Goal: Task Accomplishment & Management: Manage account settings

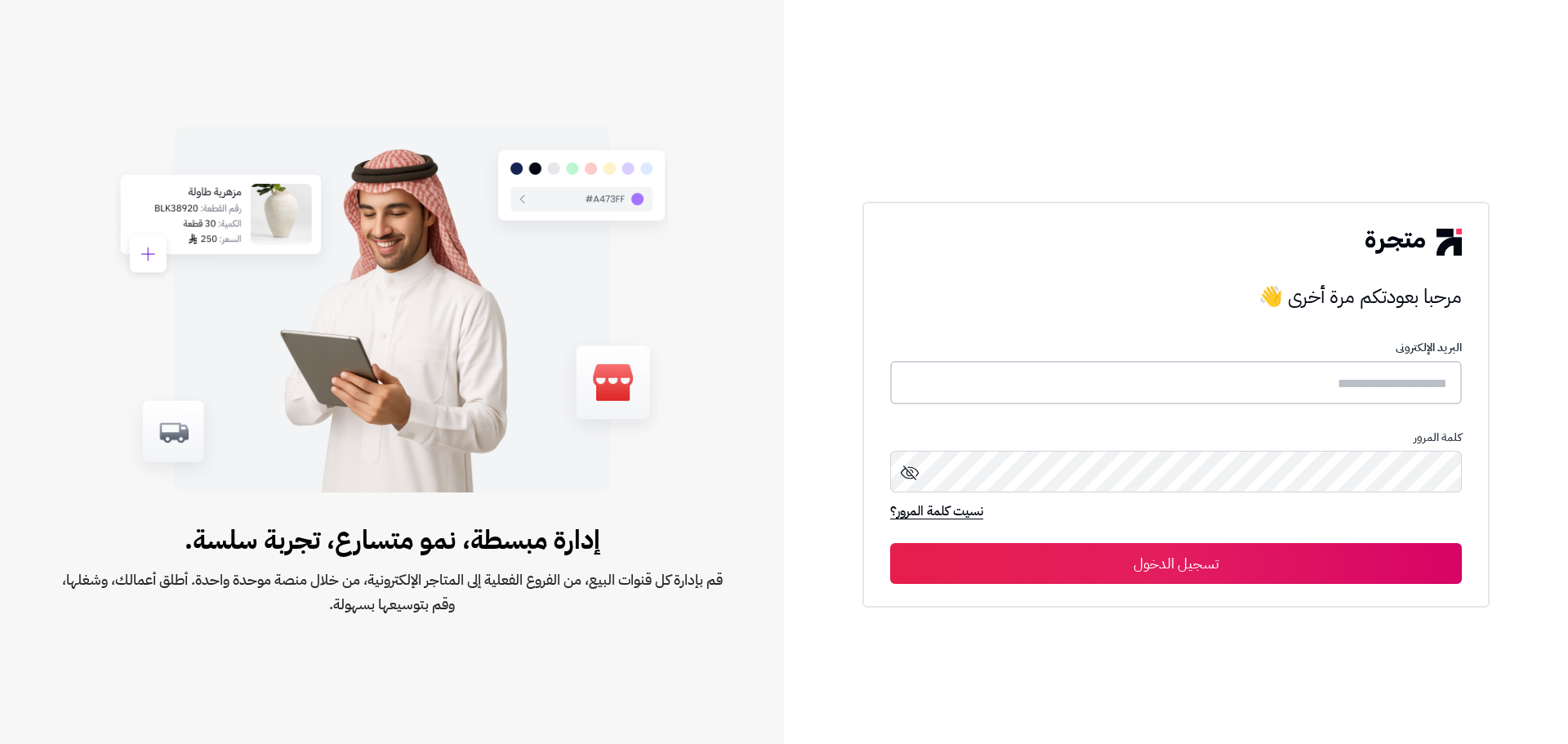
click at [1330, 375] on input "text" at bounding box center [1176, 382] width 572 height 43
click at [1334, 376] on input "text" at bounding box center [1176, 382] width 572 height 43
click at [1355, 394] on input "text" at bounding box center [1176, 382] width 572 height 43
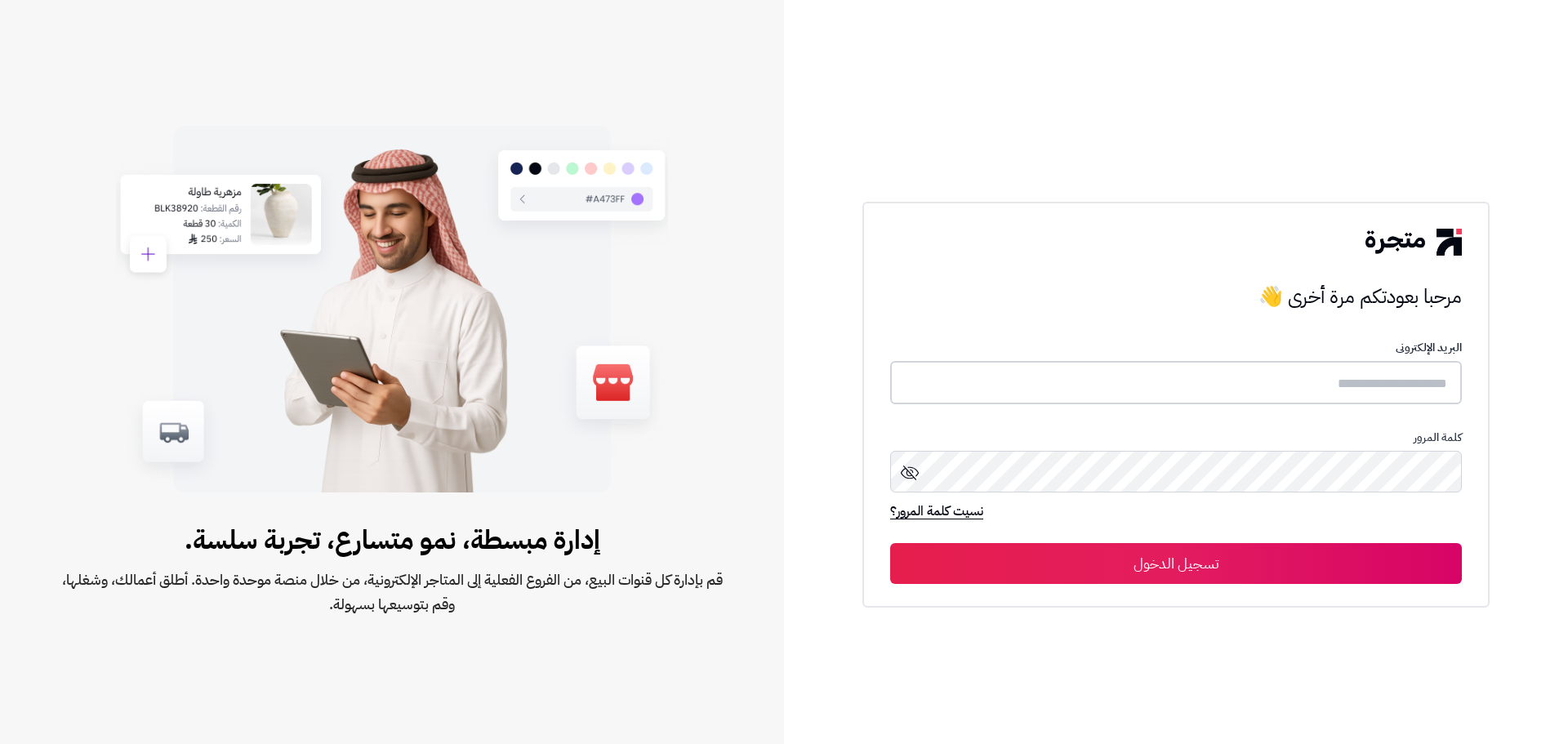
click at [1355, 394] on input "text" at bounding box center [1176, 382] width 572 height 43
click at [1374, 405] on form "البريد الإلكترونى كلمة المرور نسيت كلمة المرور؟ تسجيل الدخول" at bounding box center [1176, 462] width 572 height 240
click at [1378, 385] on input "text" at bounding box center [1176, 382] width 572 height 43
click at [1334, 384] on input "text" at bounding box center [1176, 382] width 572 height 43
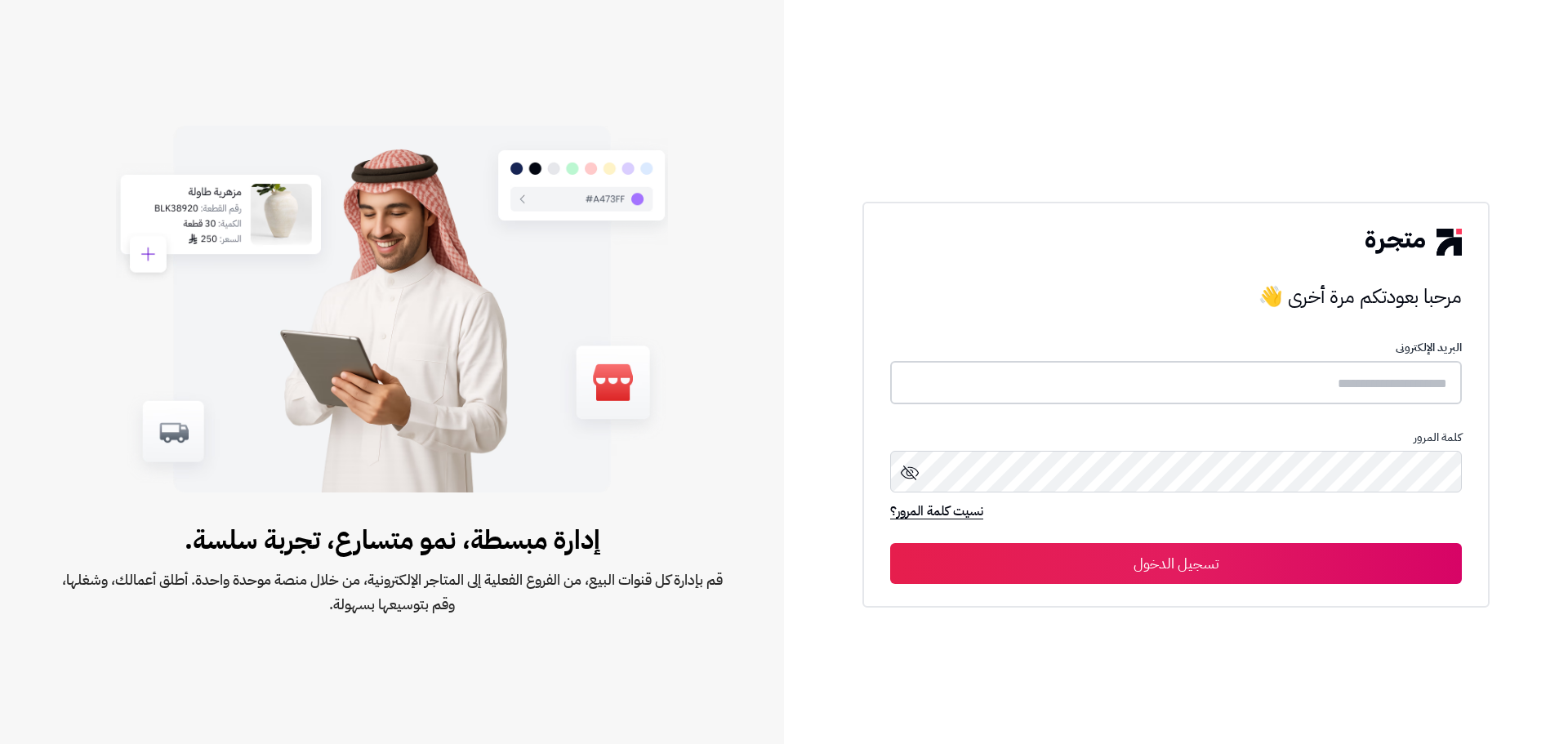
paste input "**********"
type input "**********"
click at [890, 543] on button "تسجيل الدخول" at bounding box center [1176, 563] width 572 height 41
click at [1217, 561] on button "تسجيل الدخول" at bounding box center [1176, 562] width 572 height 41
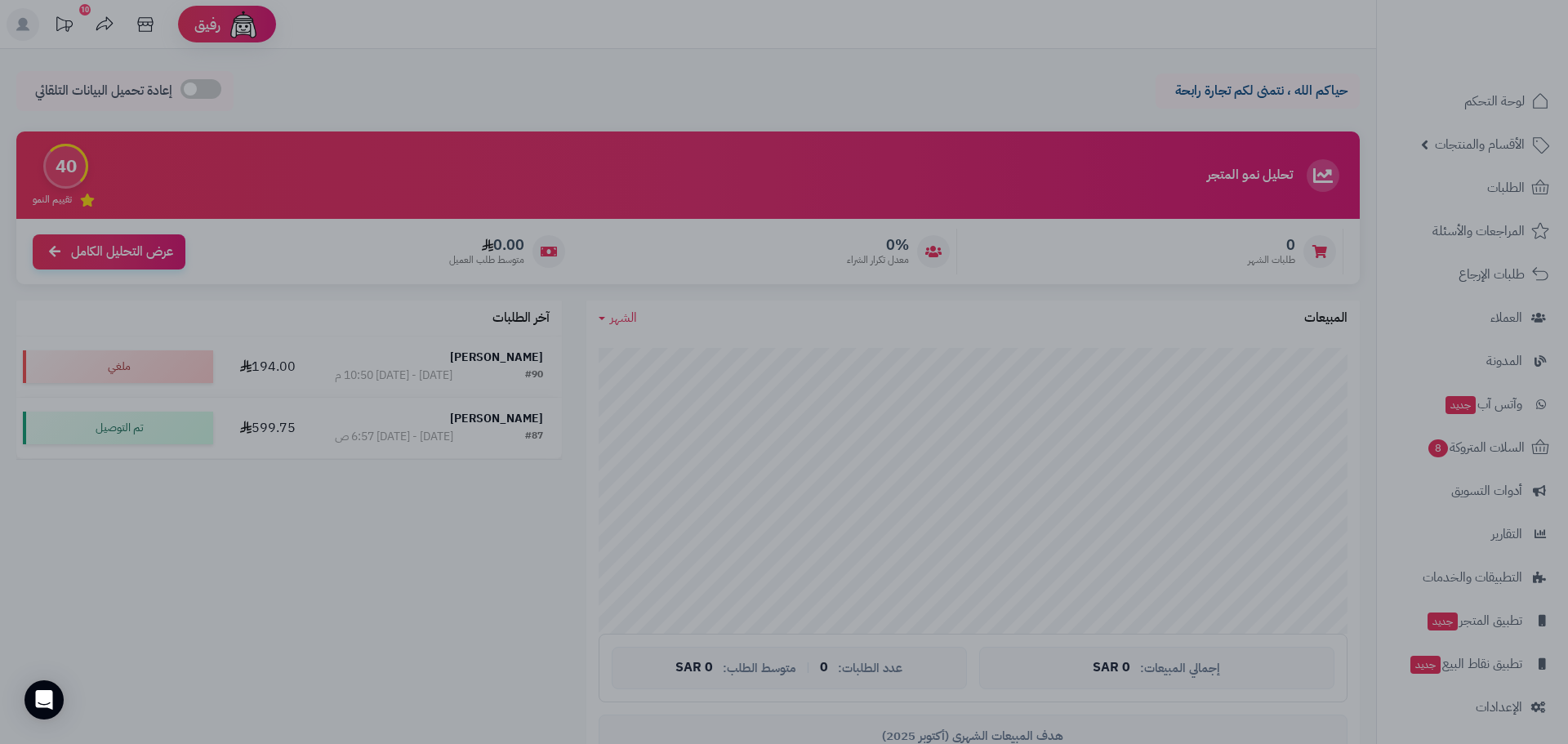
click at [1032, 95] on div at bounding box center [784, 372] width 1568 height 744
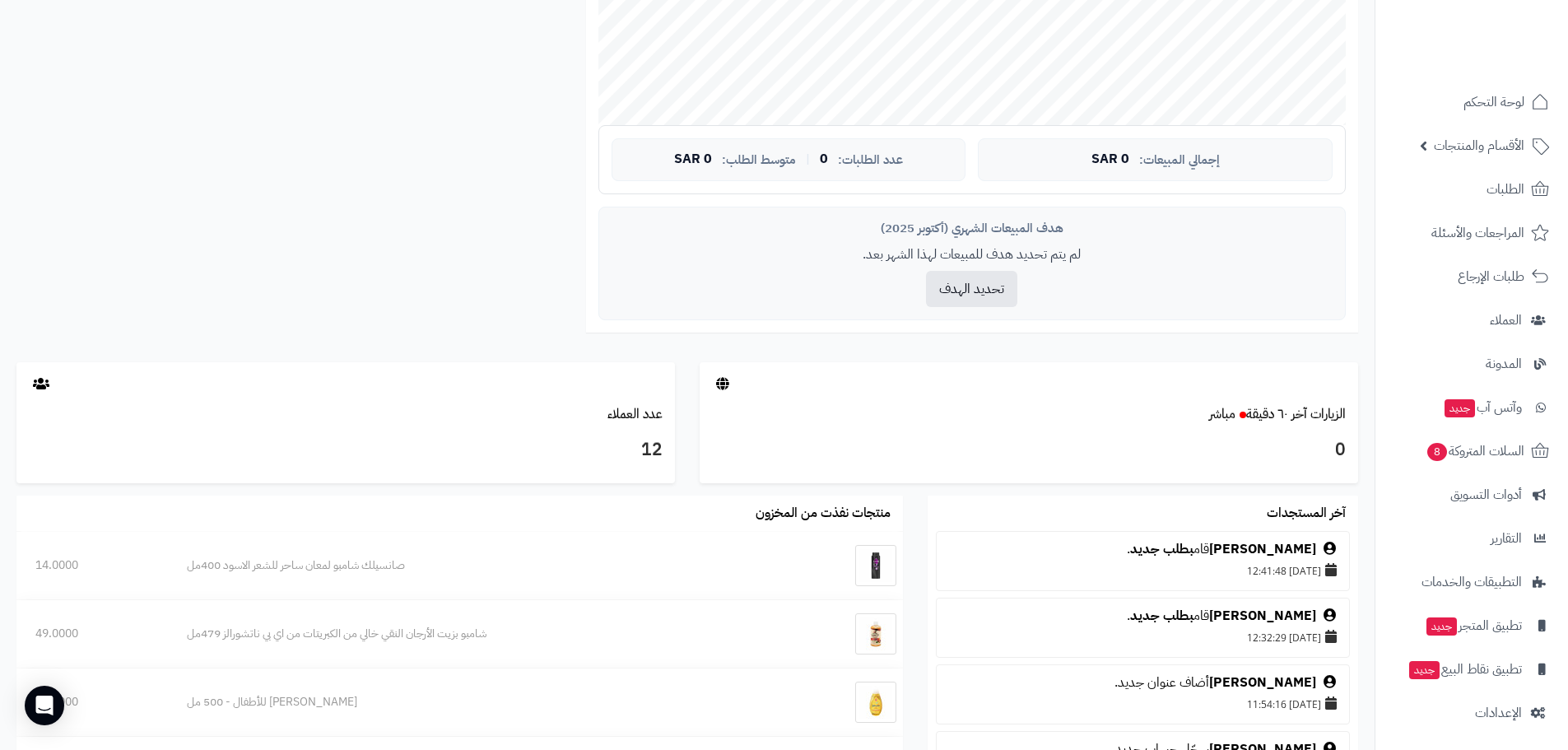
scroll to position [658, 0]
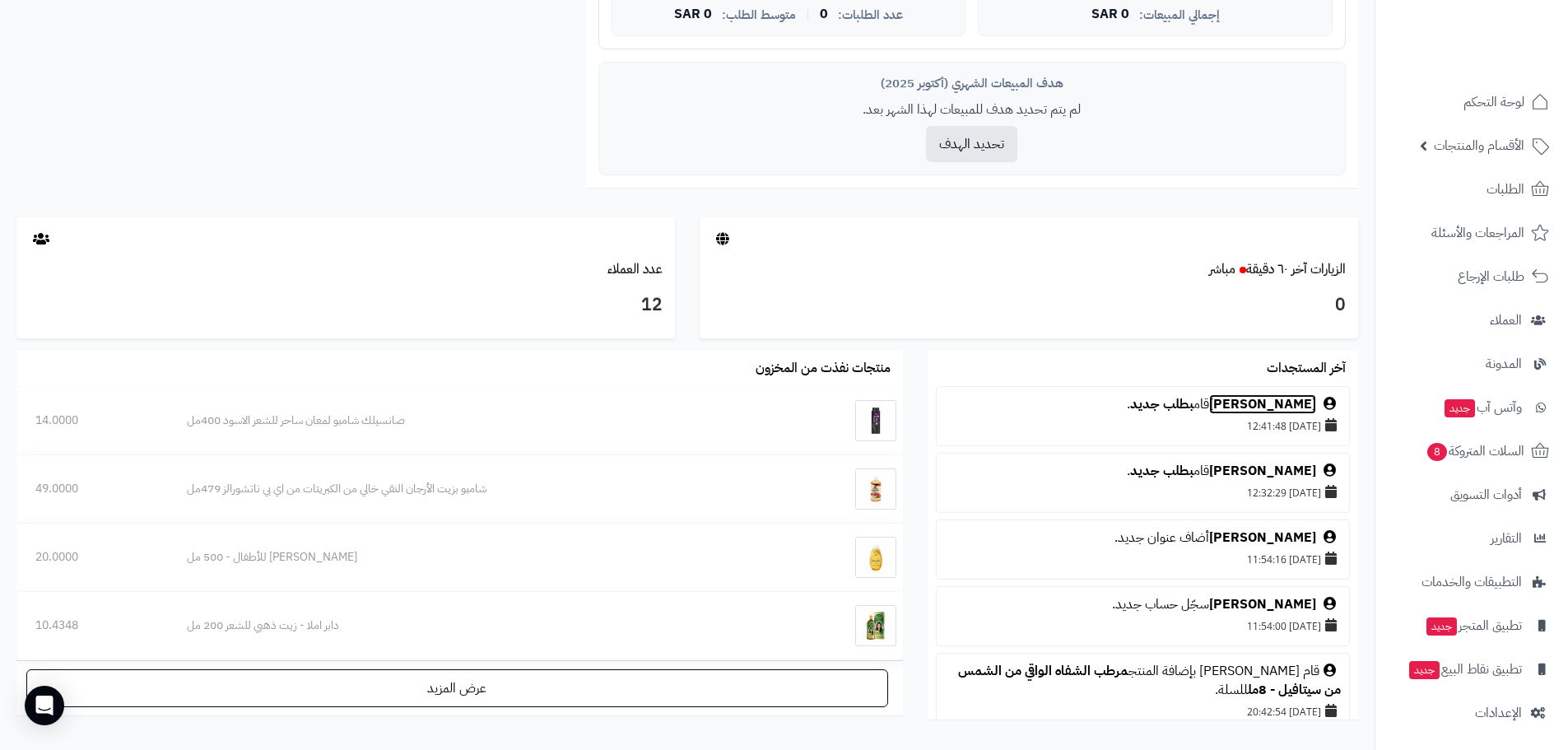
click at [1237, 409] on link "[PERSON_NAME]" at bounding box center [1262, 404] width 107 height 19
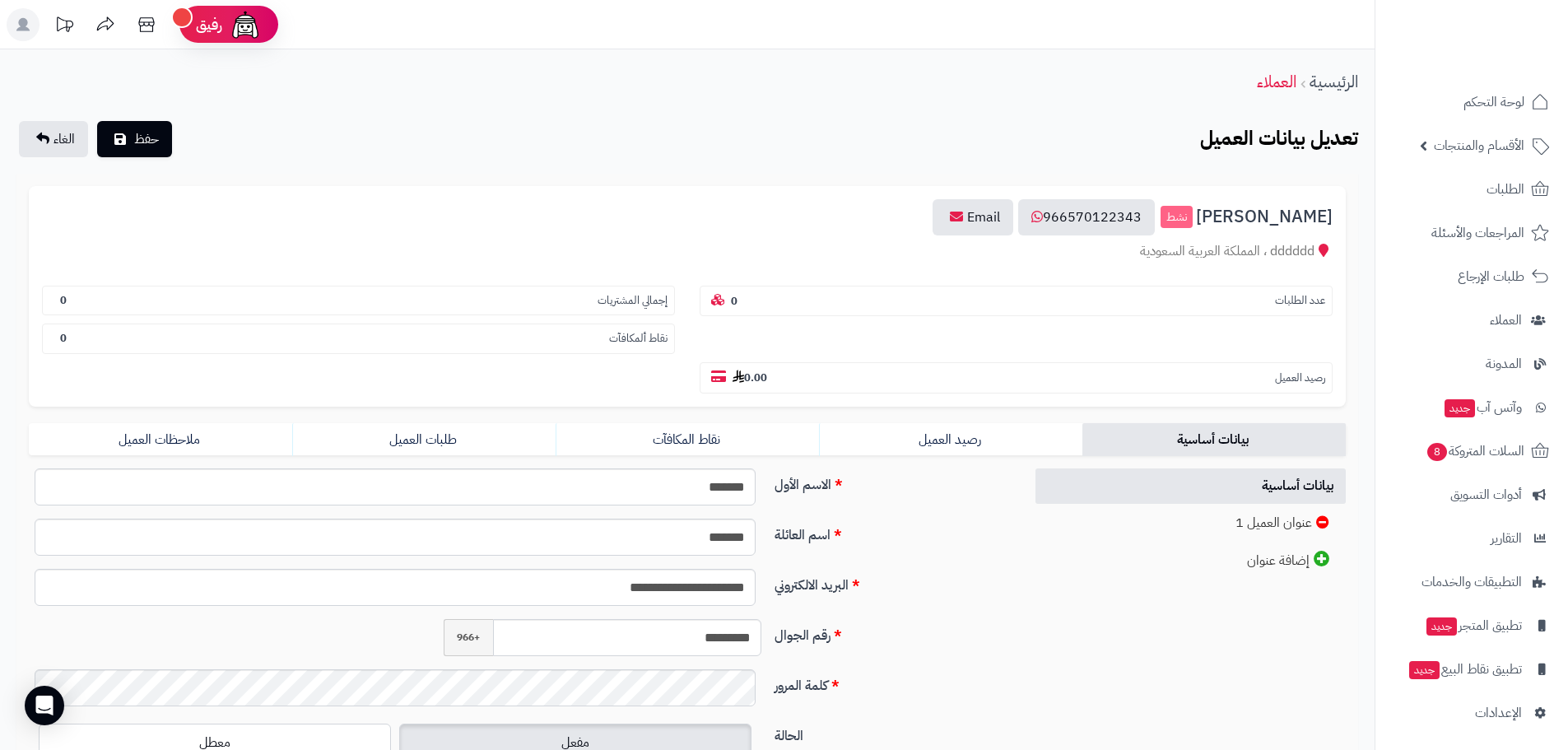
drag, startPoint x: 1180, startPoint y: 218, endPoint x: 1334, endPoint y: 214, distance: 154.1
click at [1334, 214] on div "mohamed elshamy نشط 966570122343 Email dddddd ، المملكة العربية السعودية عدد ال…" at bounding box center [687, 296] width 1317 height 220
copy span "[PERSON_NAME]"
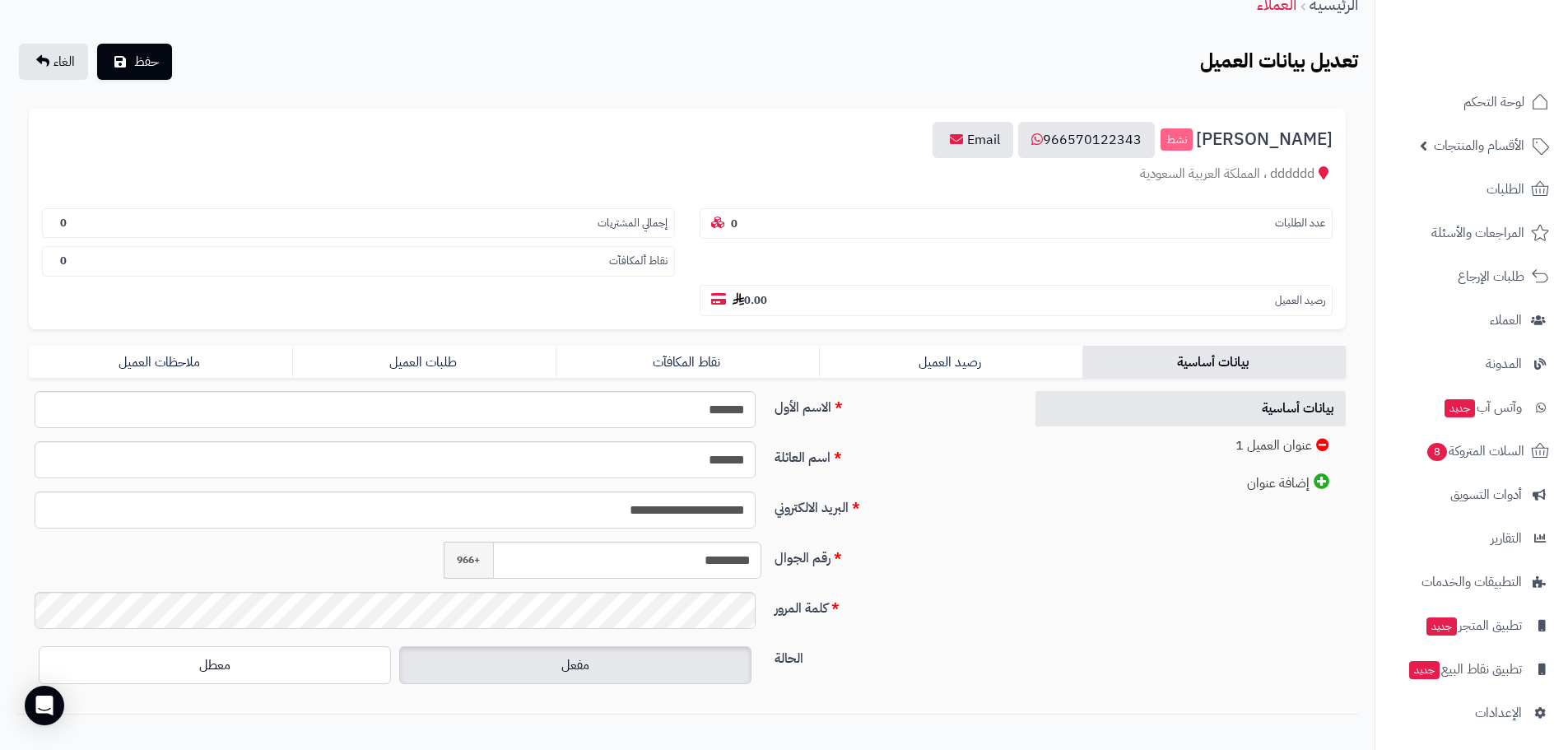
scroll to position [170, 0]
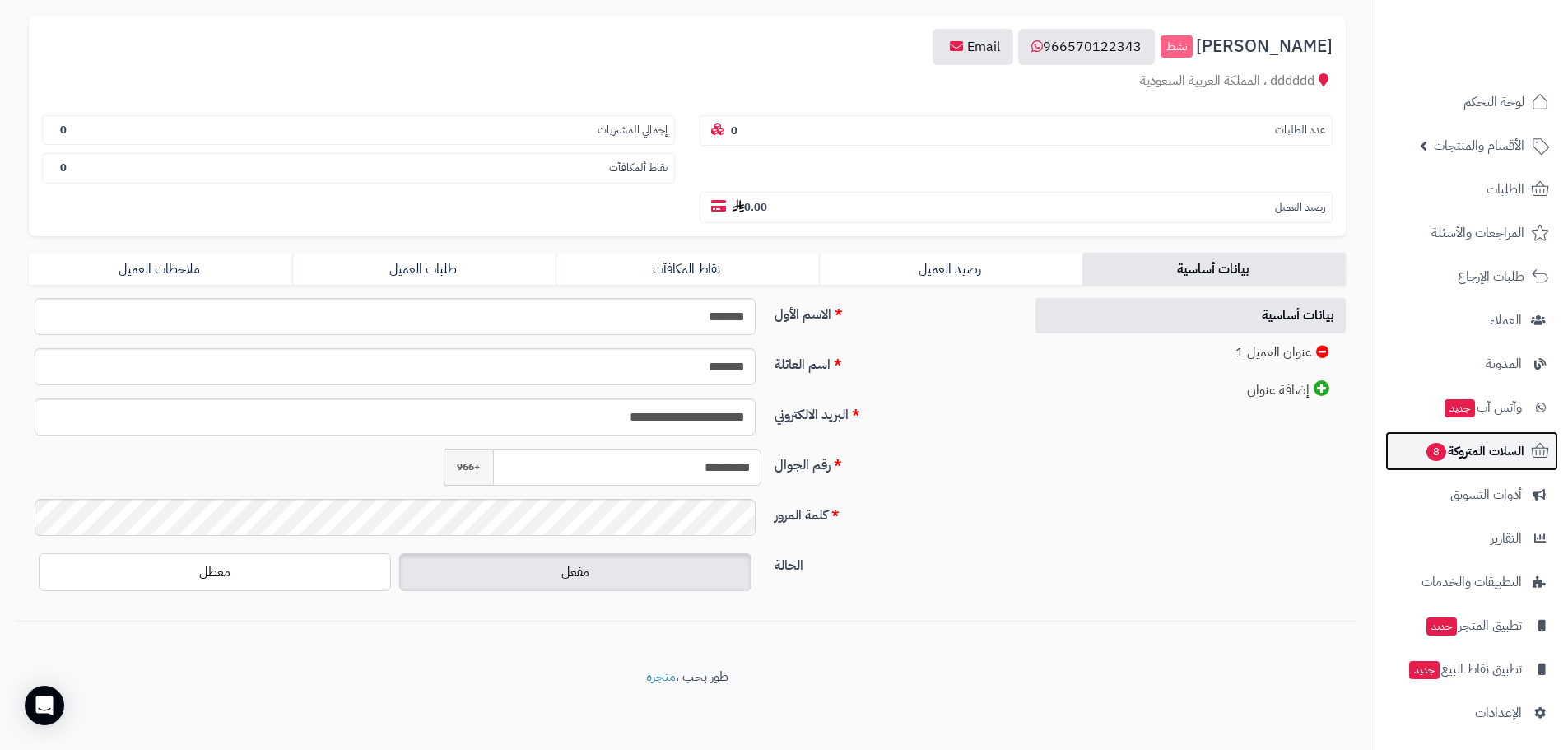
click at [1488, 442] on span "السلات المتروكة 8" at bounding box center [1474, 451] width 100 height 23
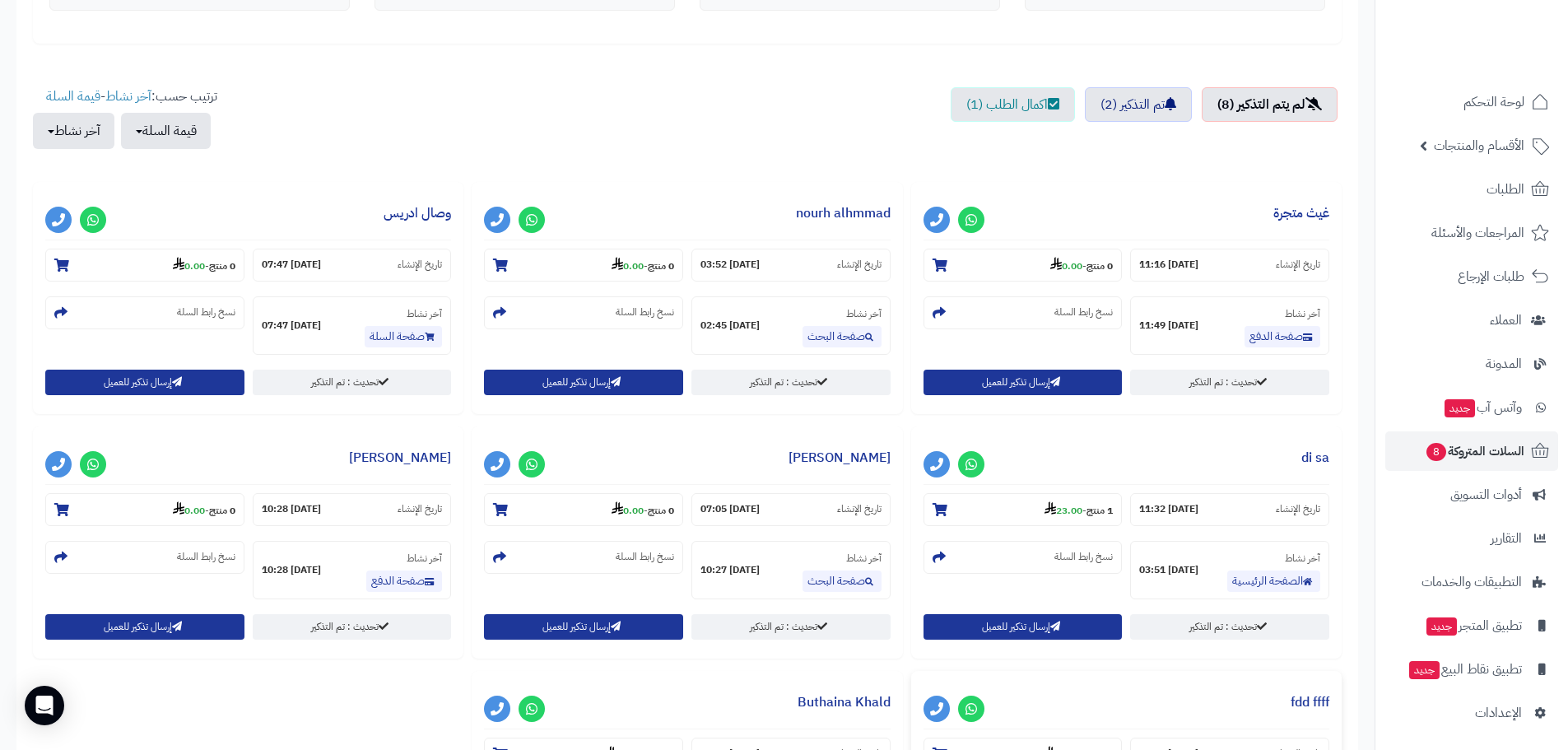
scroll to position [515, 0]
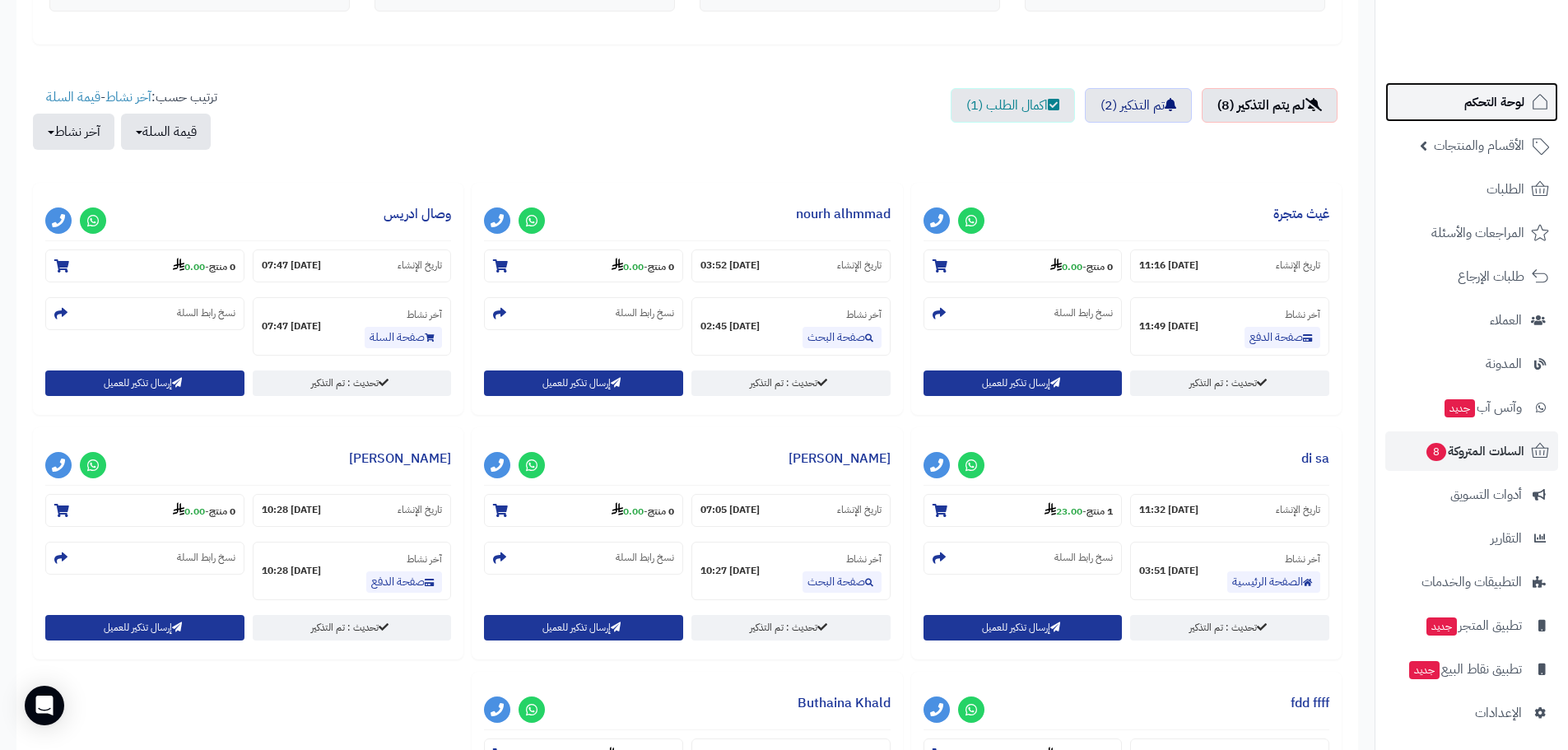
click at [1473, 106] on span "لوحة التحكم" at bounding box center [1494, 102] width 60 height 23
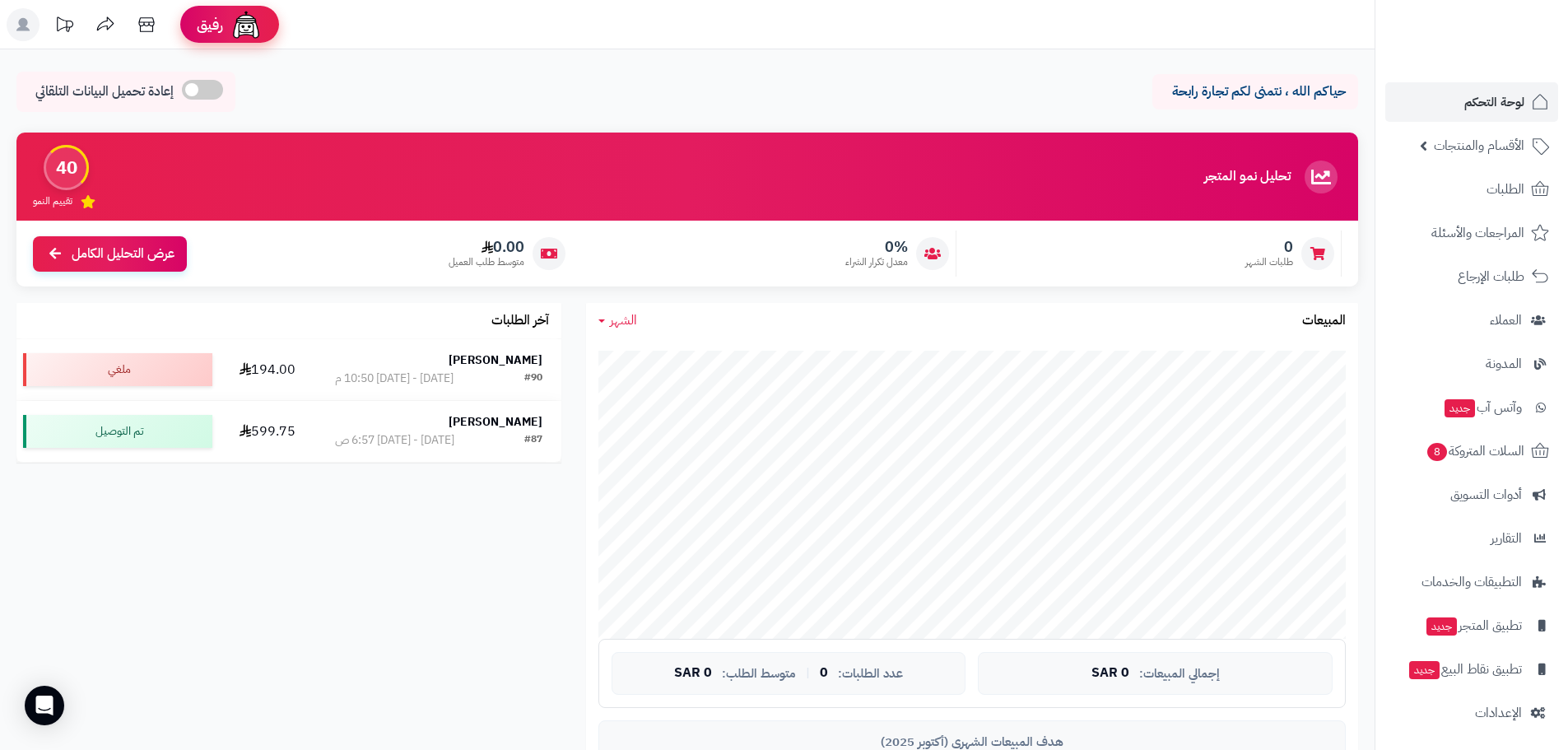
click at [238, 31] on img at bounding box center [245, 24] width 33 height 33
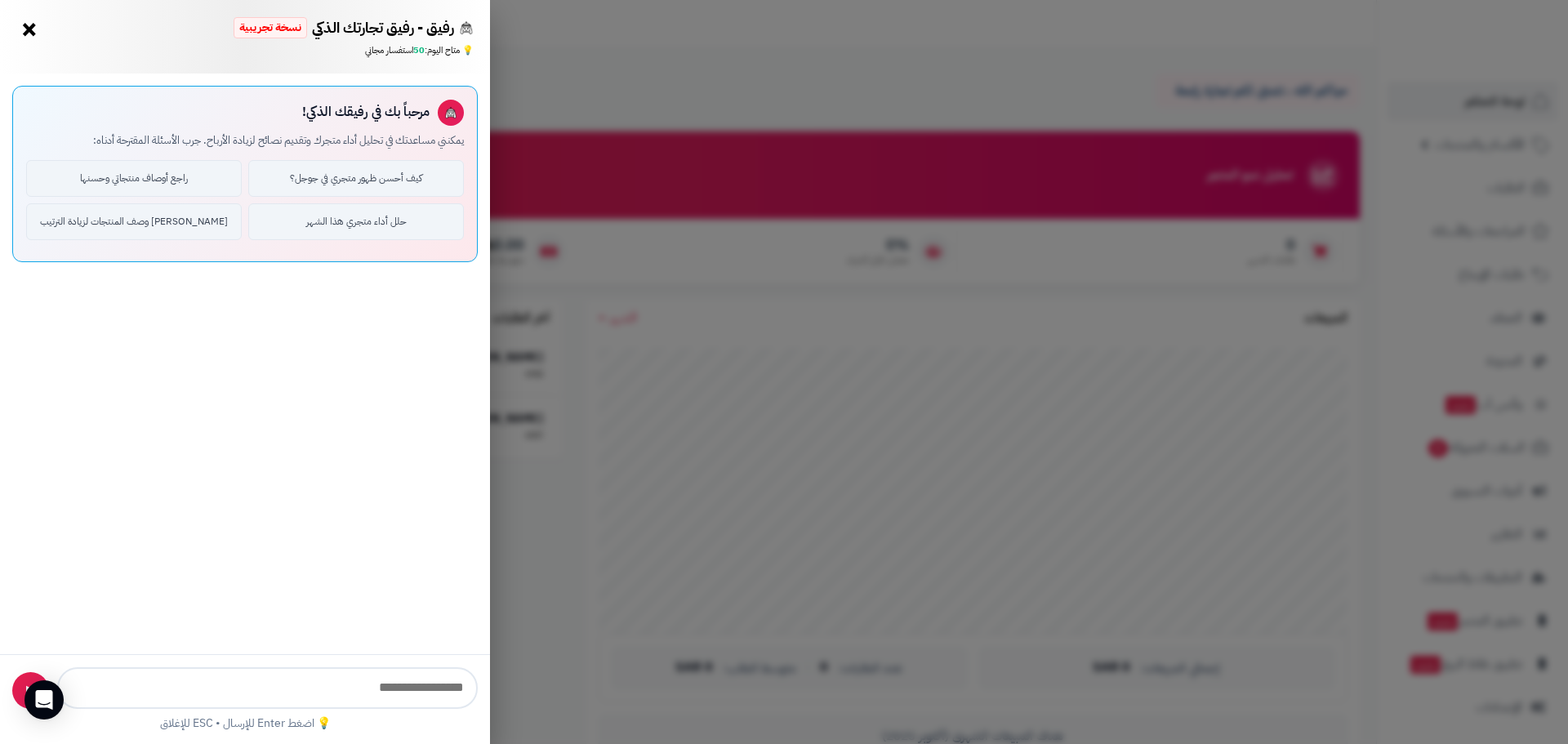
click at [558, 568] on div "رفيق - رفيق تجارتك الذكي نسخة تجريبية ⭐ تاجر متنامي × 💡 متاح [DATE]: 50 استفسار…" at bounding box center [784, 372] width 1568 height 744
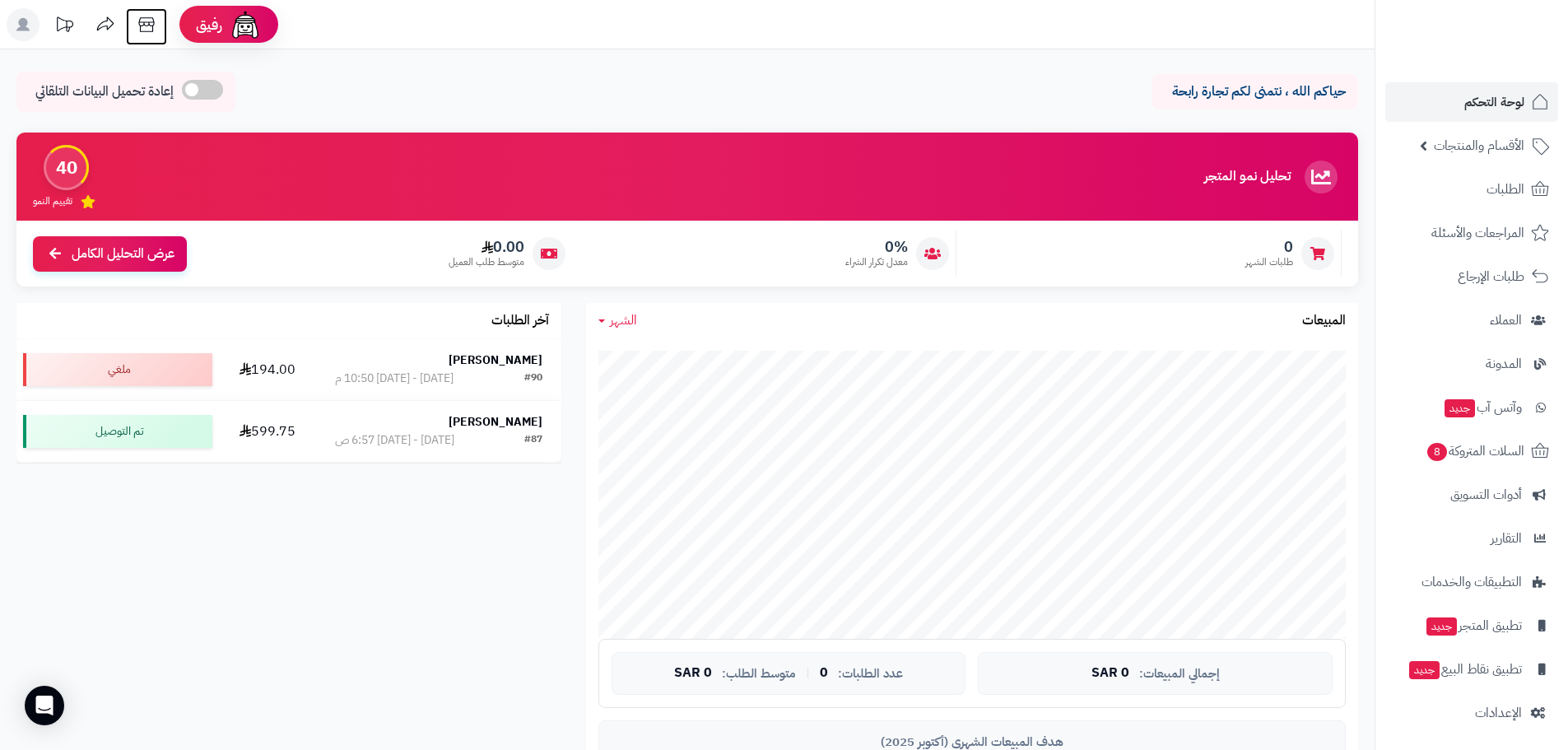
click at [155, 28] on icon at bounding box center [146, 24] width 33 height 33
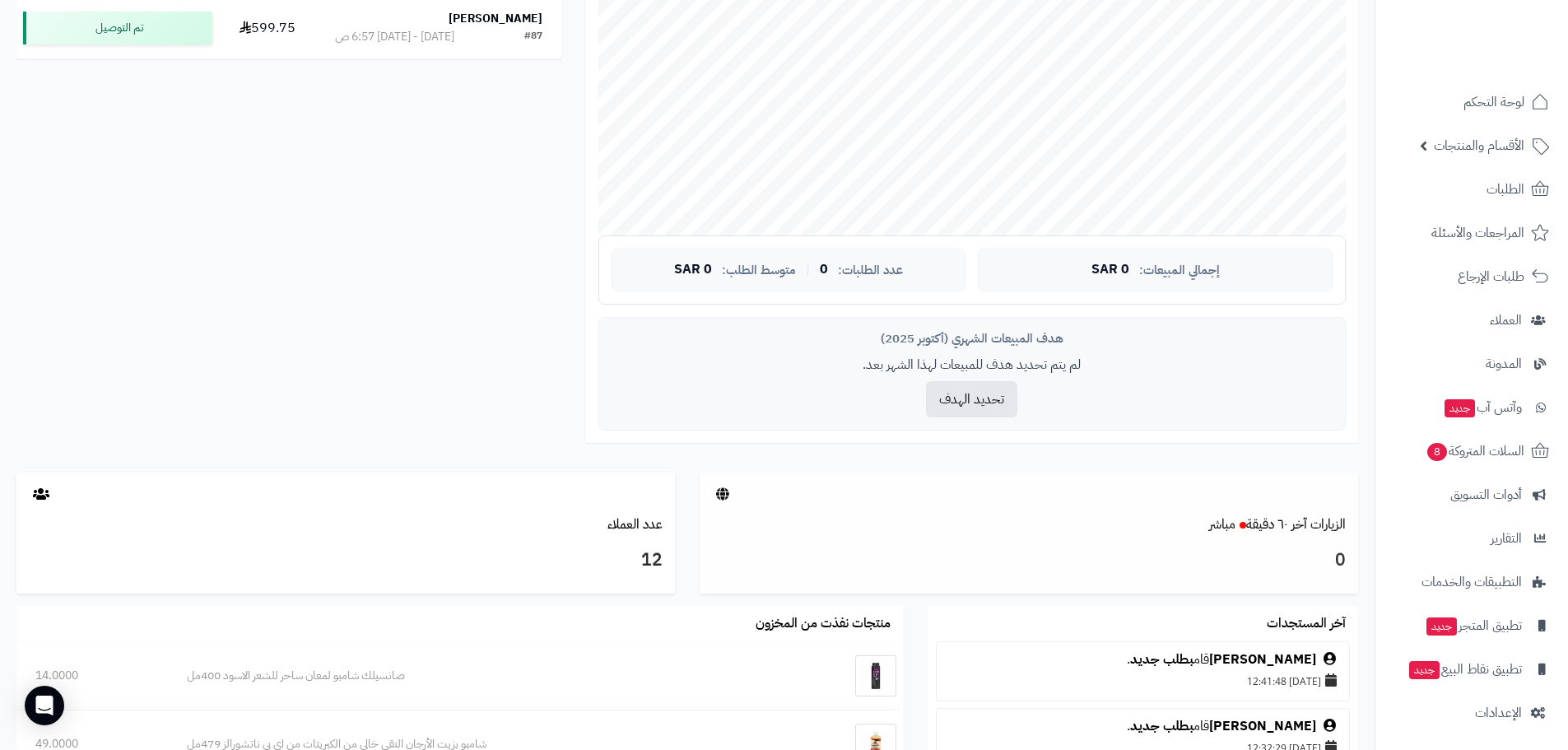
scroll to position [576, 0]
